Goal: Task Accomplishment & Management: Manage account settings

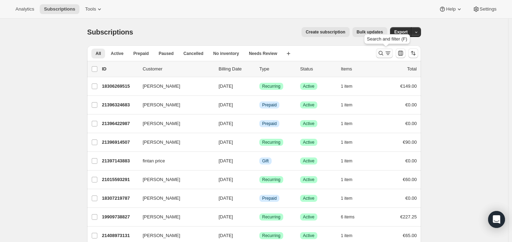
click at [384, 54] on icon "Search and filter results" at bounding box center [381, 53] width 7 height 7
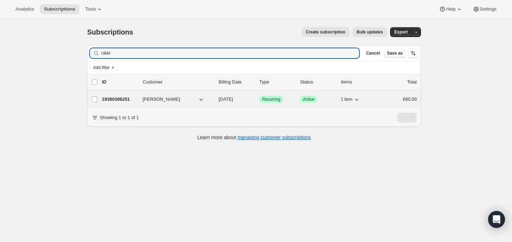
type input "nikki"
click at [120, 103] on div "19380306251 Nikki Mullin 11/01/2025 Success Recurring Success Active 1 item €60…" at bounding box center [259, 99] width 315 height 10
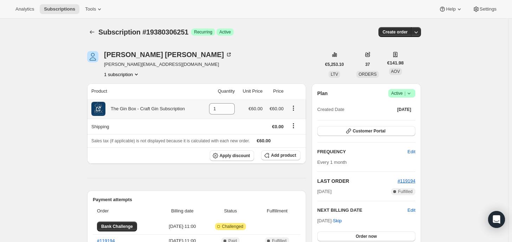
click at [294, 109] on icon "Product actions" at bounding box center [293, 107] width 7 height 7
click at [297, 120] on span "Swap variant" at bounding box center [295, 120] width 26 height 5
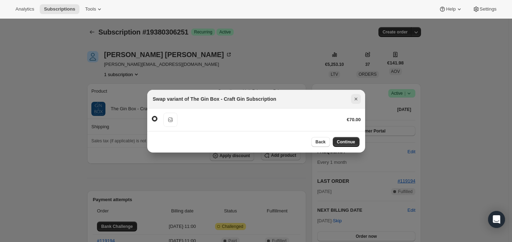
click at [358, 98] on icon "Close" at bounding box center [356, 98] width 7 height 7
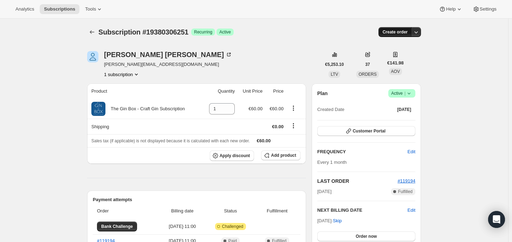
click at [396, 30] on span "Create order" at bounding box center [395, 32] width 25 height 6
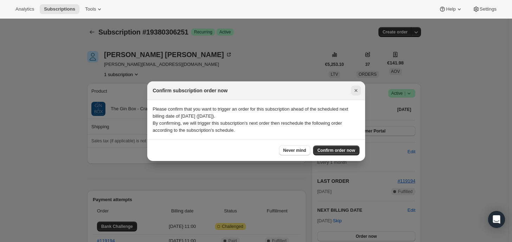
click at [355, 90] on icon "Close" at bounding box center [355, 90] width 3 height 3
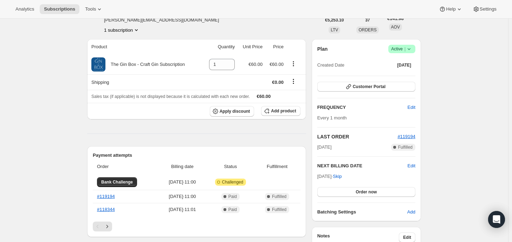
scroll to position [35, 0]
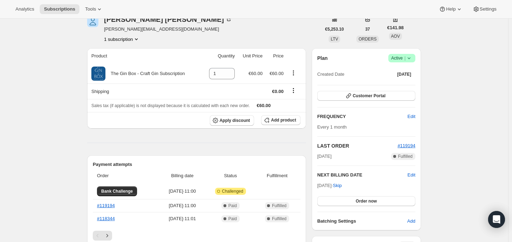
click at [415, 58] on span "Success Active |" at bounding box center [402, 58] width 27 height 8
click at [406, 70] on span "Pause subscription" at bounding box center [404, 71] width 39 height 5
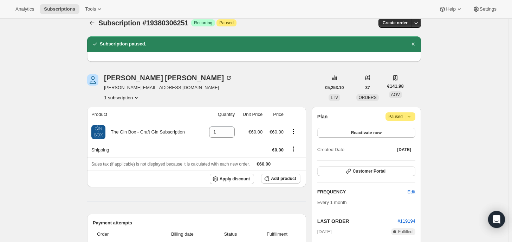
scroll to position [0, 0]
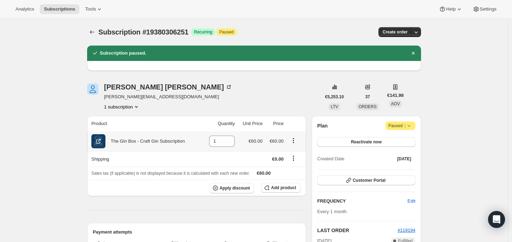
click at [296, 141] on icon "Product actions" at bounding box center [293, 140] width 7 height 7
click at [291, 153] on span "Swap variant" at bounding box center [295, 153] width 26 height 5
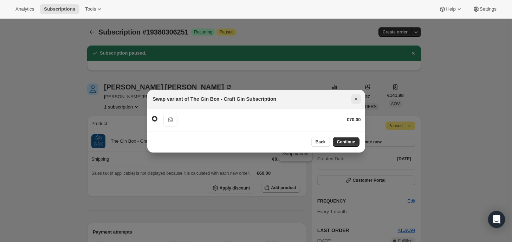
click at [356, 99] on icon "Close" at bounding box center [355, 98] width 3 height 3
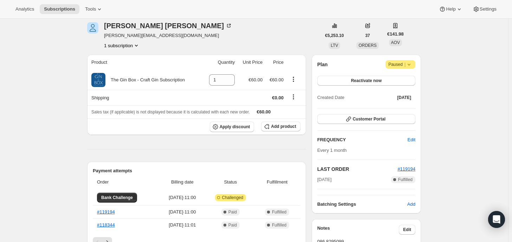
scroll to position [36, 0]
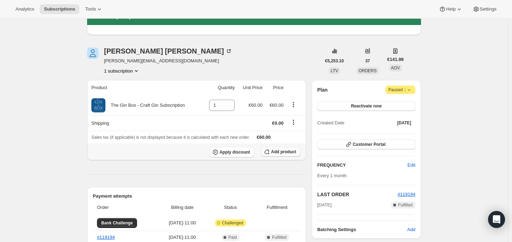
click at [284, 150] on span "Add product" at bounding box center [283, 152] width 25 height 6
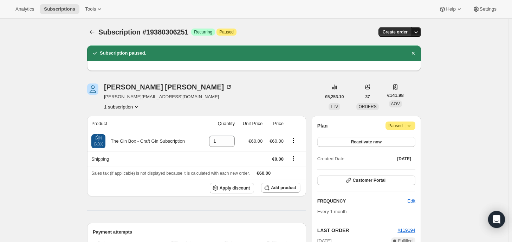
click at [417, 32] on icon "button" at bounding box center [417, 32] width 4 height 2
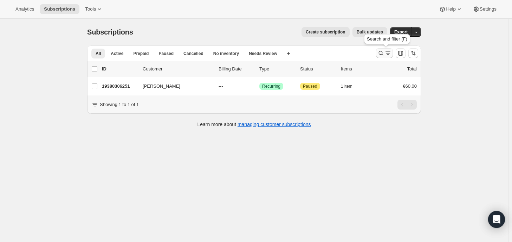
click at [384, 54] on icon "Search and filter results" at bounding box center [381, 53] width 5 height 5
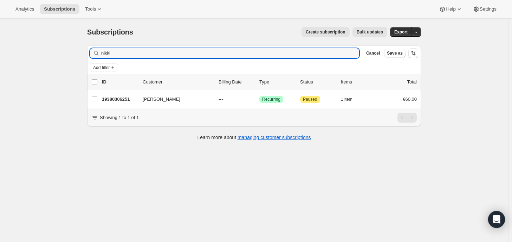
drag, startPoint x: 121, startPoint y: 52, endPoint x: 95, endPoint y: 53, distance: 26.4
click at [95, 53] on div "nikki Clear" at bounding box center [224, 53] width 269 height 10
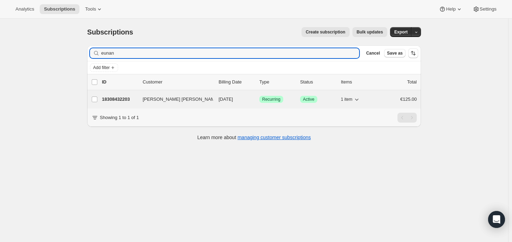
type input "eunan"
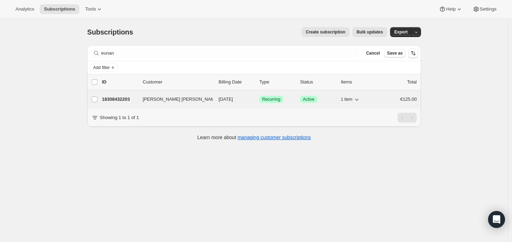
click at [129, 96] on p "18308432203" at bounding box center [119, 99] width 35 height 7
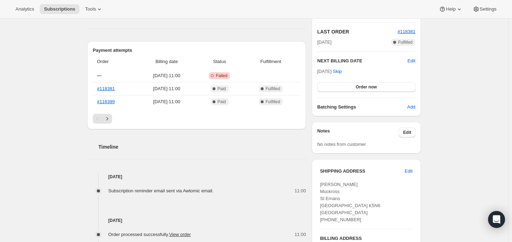
scroll to position [255, 0]
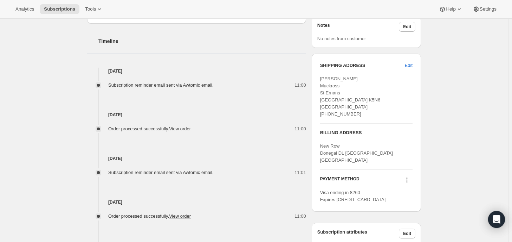
click at [409, 179] on icon at bounding box center [407, 179] width 7 height 7
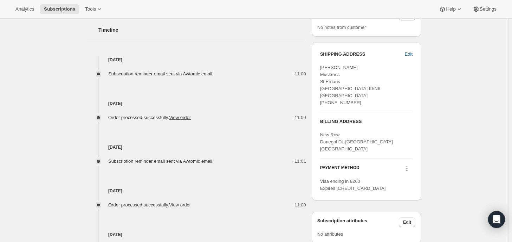
scroll to position [290, 0]
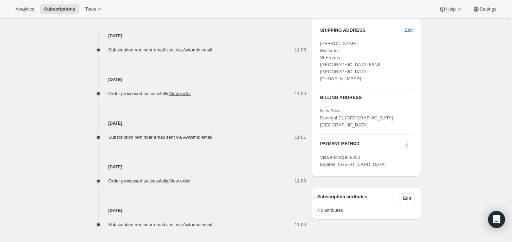
click at [408, 142] on icon at bounding box center [407, 142] width 1 height 1
click at [407, 168] on span "Select payment method" at bounding box center [408, 168] width 48 height 5
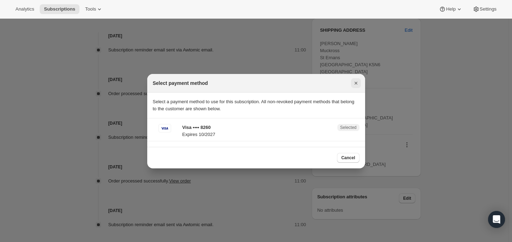
click at [357, 83] on icon "Close" at bounding box center [355, 83] width 3 height 3
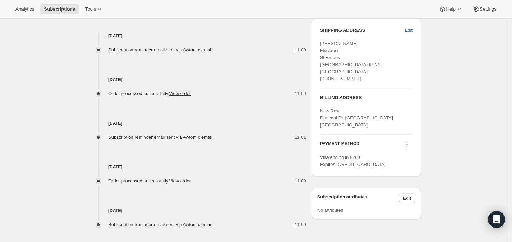
scroll to position [317, 0]
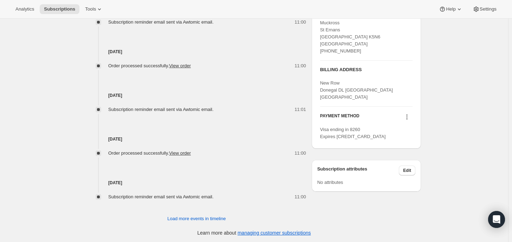
click at [410, 116] on icon at bounding box center [407, 116] width 7 height 7
click at [351, 129] on span "Visa ending in 8260 Expires [CREDIT_CARD_DATA]" at bounding box center [353, 133] width 66 height 12
click at [410, 117] on icon at bounding box center [407, 116] width 7 height 7
click at [409, 151] on span "Add credit card" at bounding box center [399, 152] width 31 height 5
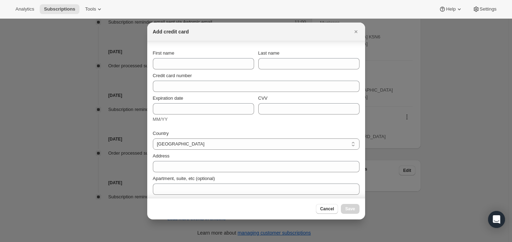
scroll to position [47, 0]
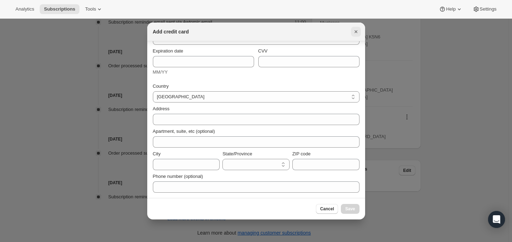
click at [358, 31] on icon "Close" at bounding box center [356, 31] width 7 height 7
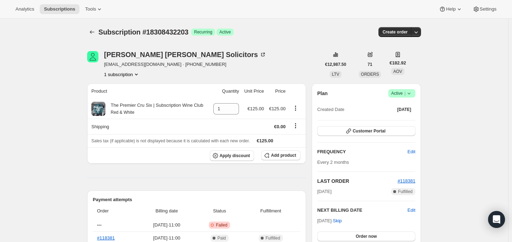
scroll to position [317, 0]
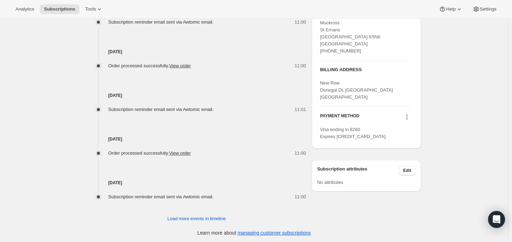
click at [408, 116] on icon at bounding box center [407, 116] width 1 height 1
click at [402, 141] on span "Select payment method" at bounding box center [408, 140] width 48 height 5
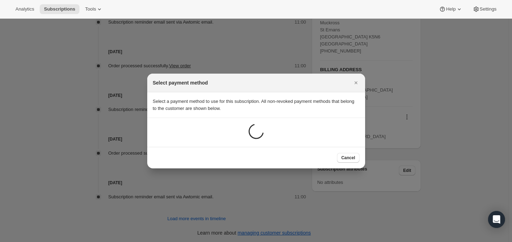
scroll to position [0, 0]
click at [357, 83] on icon "Close" at bounding box center [356, 82] width 7 height 7
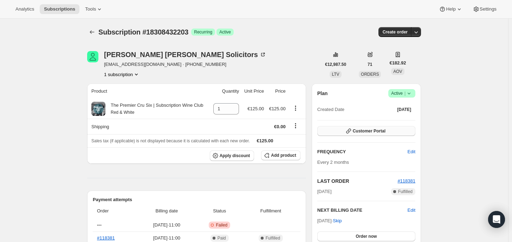
click at [378, 129] on span "Customer Portal" at bounding box center [369, 131] width 33 height 6
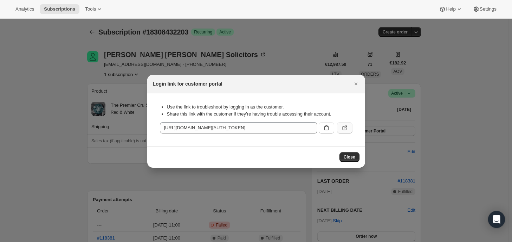
click at [343, 127] on icon ":rit:" at bounding box center [344, 128] width 4 height 4
click at [354, 82] on icon "Close" at bounding box center [356, 83] width 7 height 7
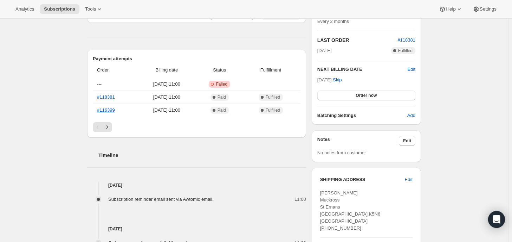
scroll to position [246, 0]
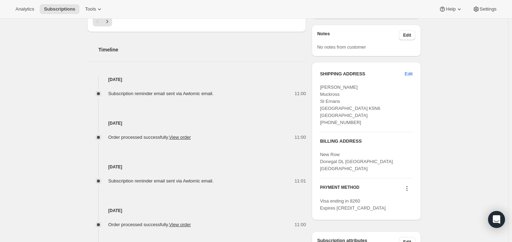
click at [411, 187] on icon at bounding box center [407, 188] width 7 height 7
click at [410, 225] on span "Add credit card" at bounding box center [399, 224] width 31 height 5
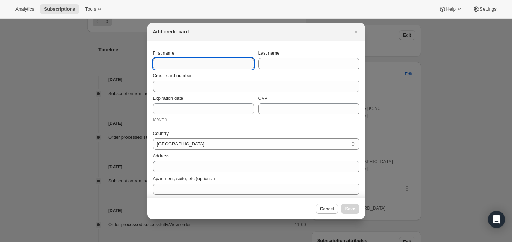
click at [185, 65] on input "First name" at bounding box center [203, 63] width 101 height 11
type input "Eunan"
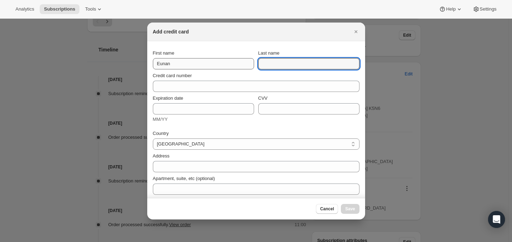
type input "H"
type input "Gallagher"
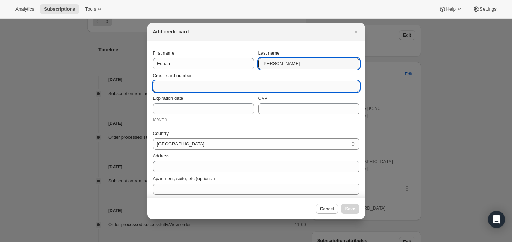
click at [177, 90] on input "Credit card number" at bounding box center [253, 86] width 201 height 11
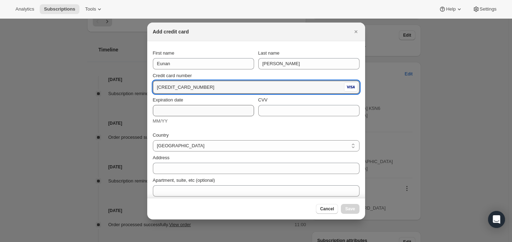
type input "4402 6030 1177 8260"
click at [208, 110] on input "Expiration date" at bounding box center [203, 110] width 101 height 11
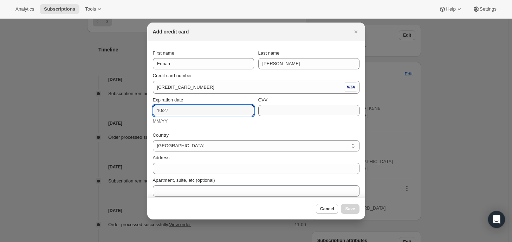
type input "10/27"
click at [267, 113] on input "CVV" at bounding box center [308, 110] width 101 height 11
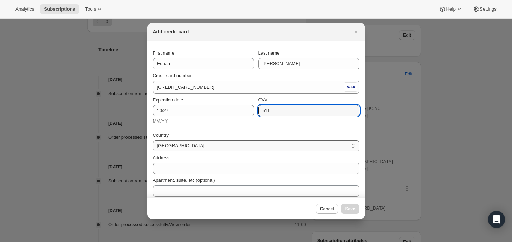
type input "511"
click at [267, 146] on select "Afghanistan Aland Islands Albania Algeria Andorra Angola Argentina Armenia Asce…" at bounding box center [256, 145] width 207 height 11
select select "IE"
click at [153, 140] on select "Afghanistan Aland Islands Albania Algeria Andorra Angola Argentina Armenia Asce…" at bounding box center [256, 145] width 207 height 11
select select "CW"
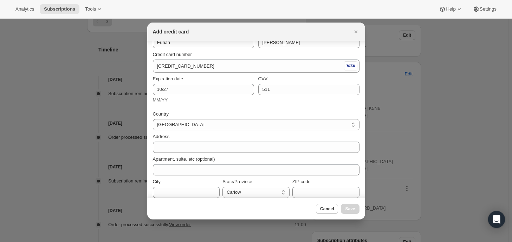
scroll to position [49, 0]
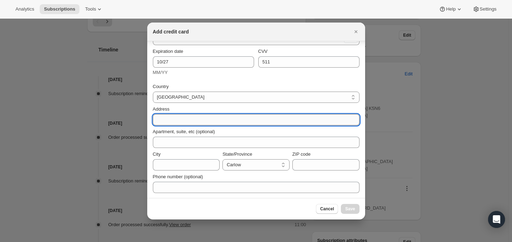
click at [260, 117] on input "Address" at bounding box center [256, 119] width 207 height 11
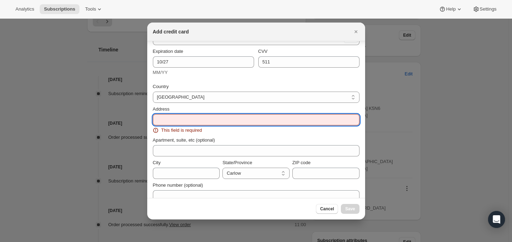
click at [169, 118] on input "Address" at bounding box center [256, 119] width 207 height 11
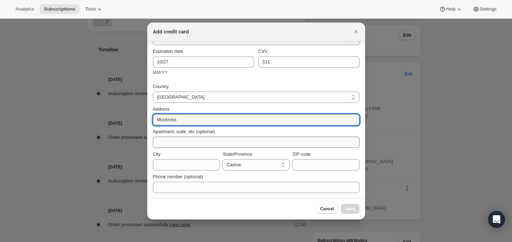
type input "Muckross"
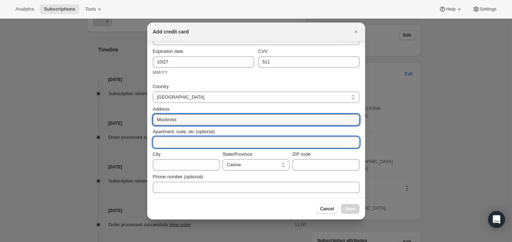
click at [174, 140] on input "Apartment, suite, etc (optional)" at bounding box center [256, 141] width 207 height 11
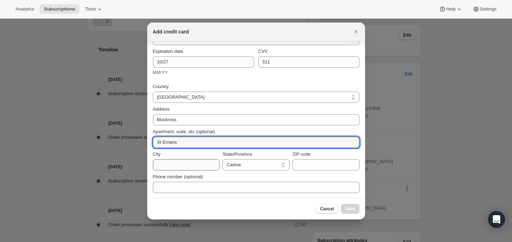
type input "St Ernans"
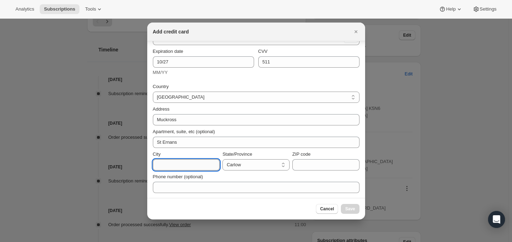
click at [171, 162] on input "City" at bounding box center [186, 164] width 67 height 11
type input "Donegal Town"
click at [233, 165] on select "Carlow Cavan Clare Cork Donegal Dublin Galway Kerry Kildare Kilkenny Laois Leit…" at bounding box center [256, 164] width 67 height 11
select select "DL"
click at [223, 159] on select "Carlow Cavan Clare Cork Donegal Dublin Galway Kerry Kildare Kilkenny Laois Leit…" at bounding box center [256, 164] width 67 height 11
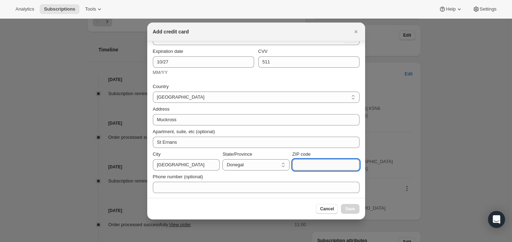
click at [305, 161] on input "ZIP code" at bounding box center [326, 164] width 67 height 11
type input "F94K5N6"
click at [352, 209] on span "Save" at bounding box center [350, 209] width 10 height 6
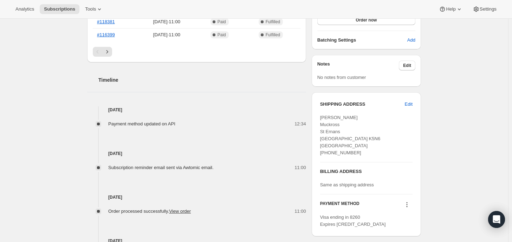
scroll to position [286, 0]
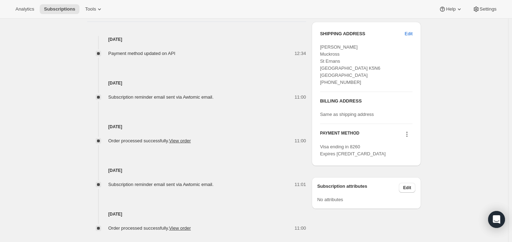
click at [407, 133] on icon at bounding box center [407, 133] width 7 height 7
click at [410, 156] on span "Select payment method" at bounding box center [408, 157] width 48 height 5
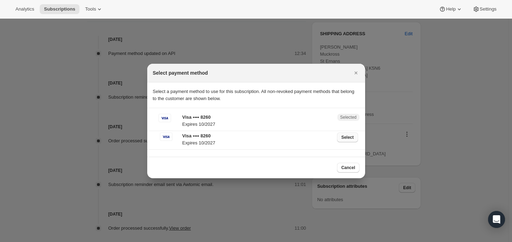
click at [350, 137] on span "Select" at bounding box center [347, 137] width 12 height 6
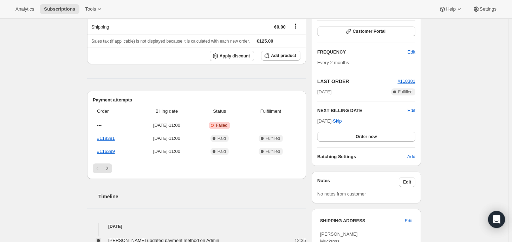
scroll to position [141, 0]
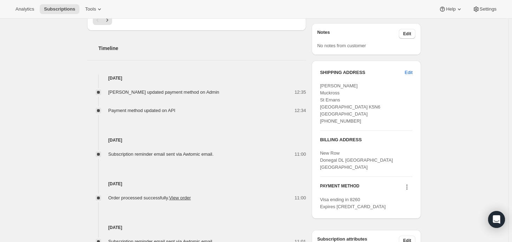
scroll to position [316, 0]
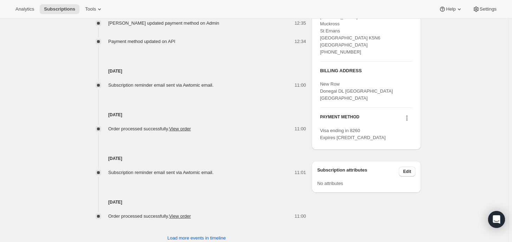
click at [406, 115] on icon at bounding box center [407, 117] width 7 height 7
click at [415, 142] on span "Select payment method" at bounding box center [408, 141] width 48 height 5
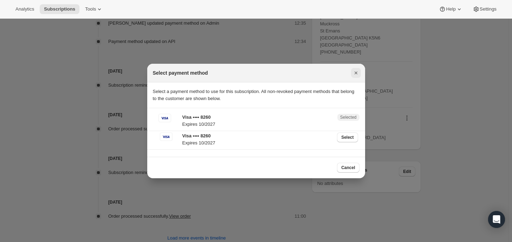
click at [355, 74] on icon "Close" at bounding box center [356, 72] width 7 height 7
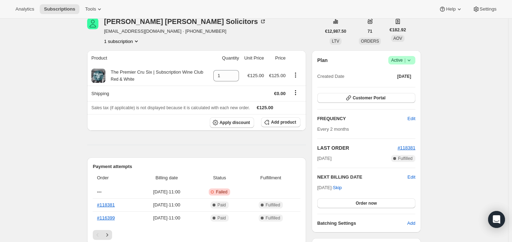
scroll to position [0, 0]
